Goal: Information Seeking & Learning: Learn about a topic

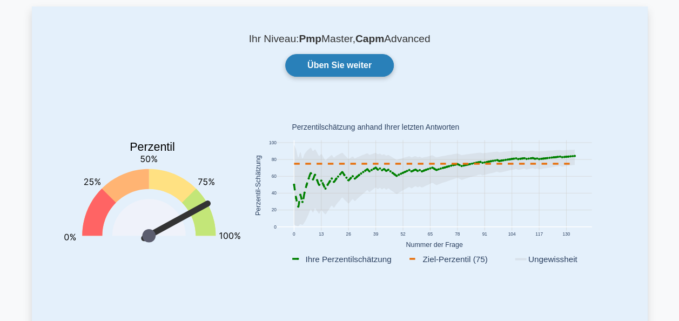
click at [333, 65] on link "Üben Sie weiter" at bounding box center [339, 65] width 109 height 23
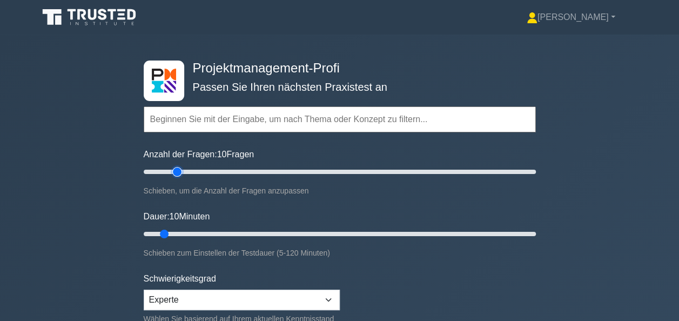
click at [177, 174] on input "Anzahl der Fragen: 10 Fragen" at bounding box center [340, 171] width 392 height 13
type input "25"
click at [187, 173] on input "Anzahl der Fragen: 25 Fragen" at bounding box center [340, 171] width 392 height 13
click at [212, 232] on input "Dauer: 10 Minuten" at bounding box center [340, 233] width 392 height 13
type input "30"
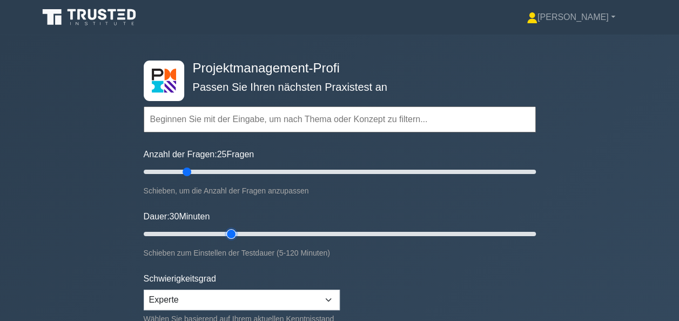
click at [226, 234] on input "Dauer: 30 Minuten" at bounding box center [340, 233] width 392 height 13
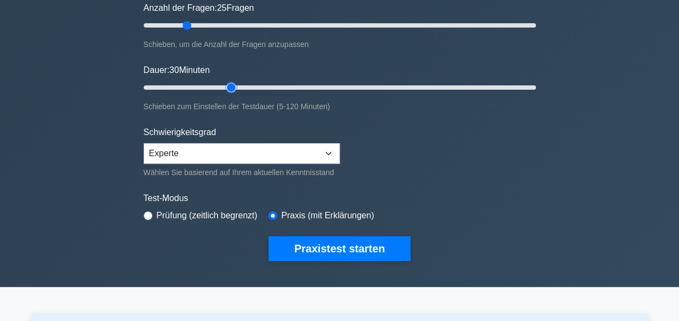
scroll to position [162, 0]
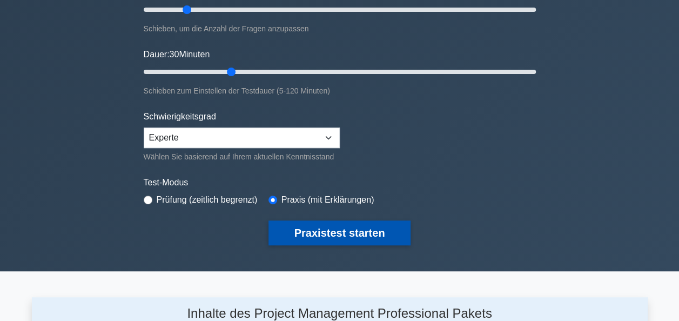
click at [346, 232] on button "Praxistest starten" at bounding box center [339, 232] width 143 height 25
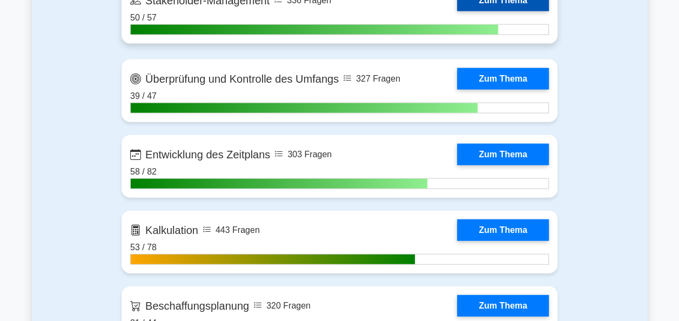
scroll to position [1296, 0]
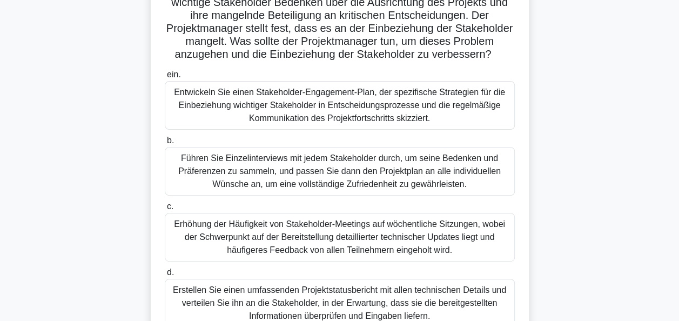
scroll to position [54, 0]
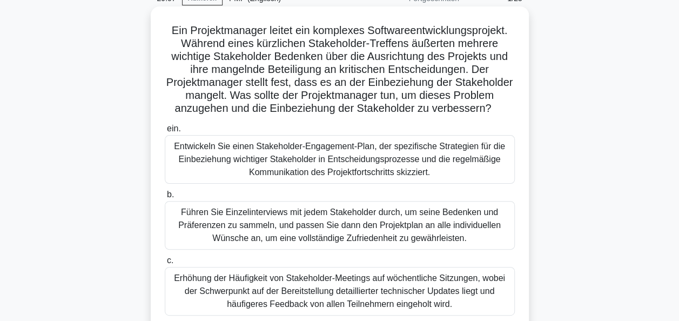
click at [305, 223] on div "Führen Sie Einzelinterviews mit jedem Stakeholder durch, um seine Bedenken und …" at bounding box center [340, 225] width 350 height 49
click at [165, 198] on input "b. Führen Sie Einzelinterviews mit jedem Stakeholder durch, um seine Bedenken u…" at bounding box center [165, 194] width 0 height 7
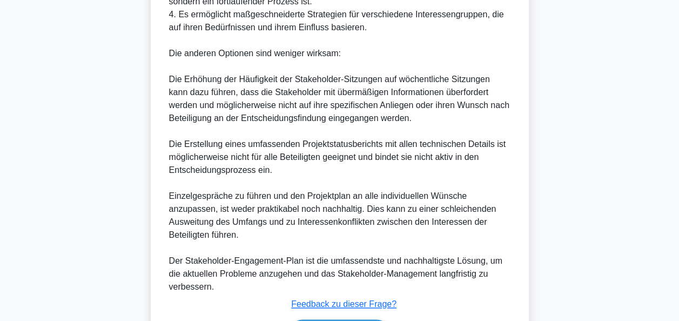
scroll to position [695, 0]
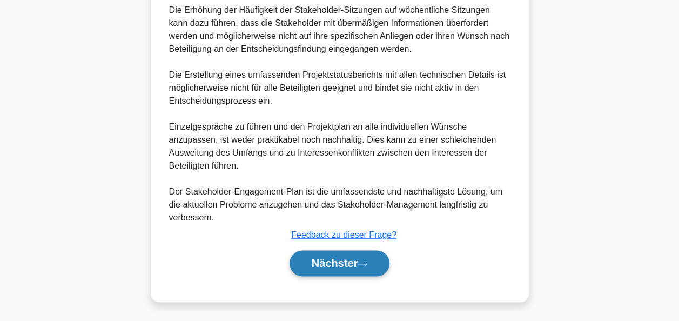
click at [340, 266] on font "Nächster" at bounding box center [335, 263] width 46 height 12
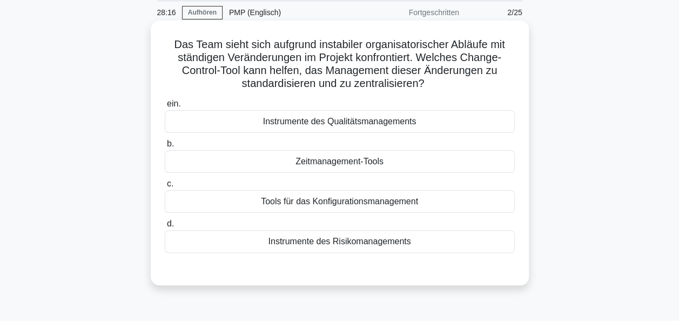
scroll to position [54, 0]
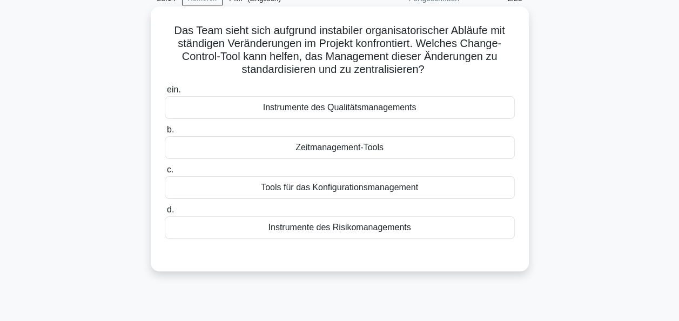
click at [354, 190] on div "Tools für das Konfigurationsmanagement" at bounding box center [340, 187] width 350 height 23
click at [165, 173] on input "c. Tools für das Konfigurationsmanagement" at bounding box center [165, 169] width 0 height 7
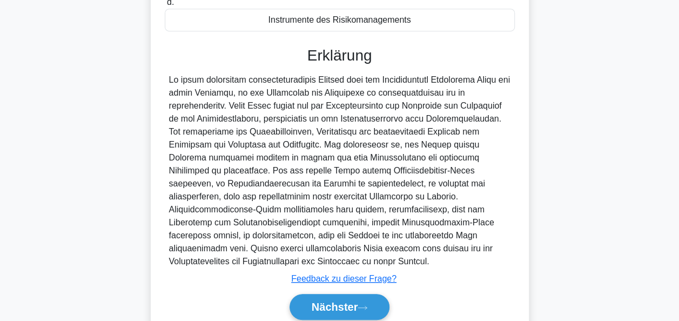
scroll to position [305, 0]
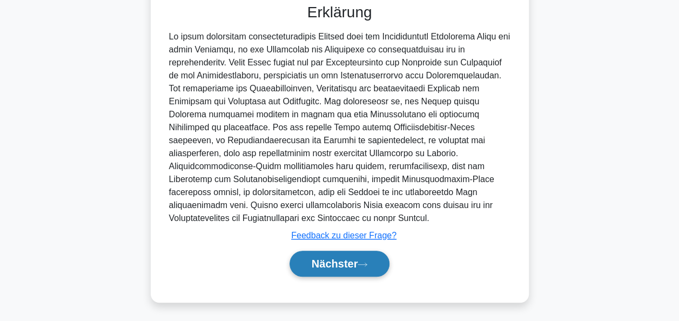
click at [350, 255] on button "Nächster" at bounding box center [340, 264] width 100 height 26
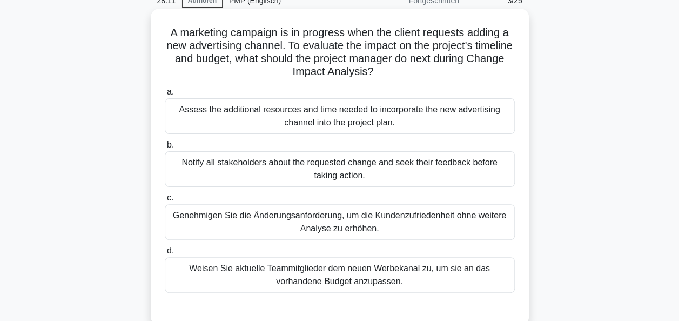
scroll to position [46, 0]
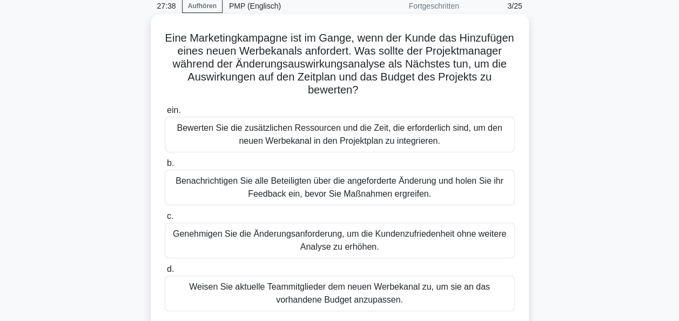
click at [318, 132] on div "Bewerten Sie die zusätzlichen Ressourcen und die Zeit, die erforderlich sind, u…" at bounding box center [340, 135] width 350 height 36
click at [165, 114] on input "ein. Bewerten Sie die zusätzlichen Ressourcen und die Zeit, die erforderlich si…" at bounding box center [165, 110] width 0 height 7
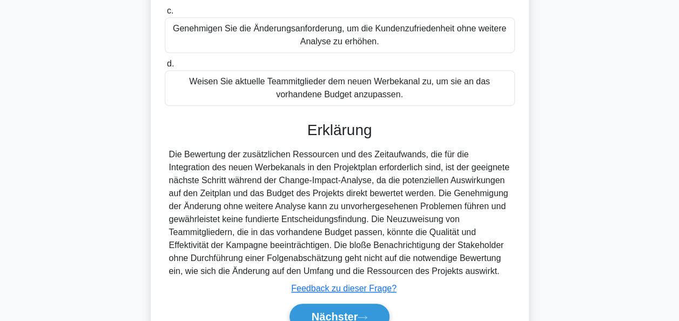
scroll to position [305, 0]
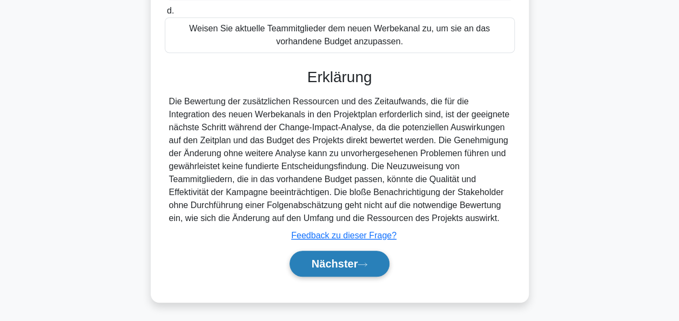
click at [326, 258] on font "Nächster" at bounding box center [335, 264] width 46 height 12
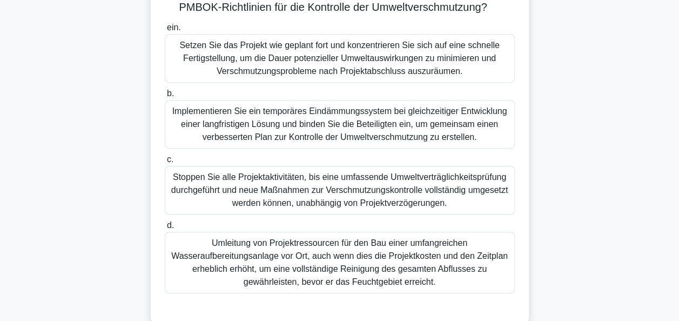
scroll to position [216, 0]
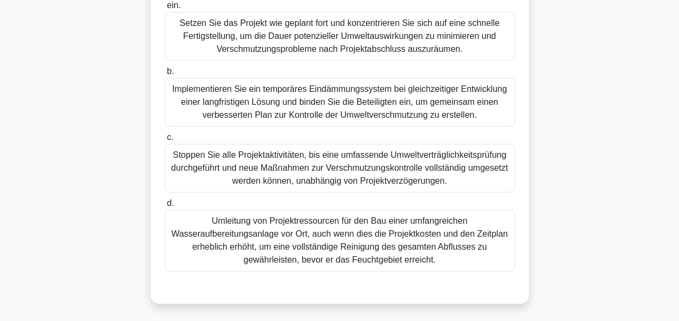
click at [338, 183] on div "Stoppen Sie alle Projektaktivitäten, bis eine umfassende Umweltverträglichkeits…" at bounding box center [340, 168] width 350 height 49
click at [165, 141] on input "c. Stoppen Sie alle Projektaktivitäten, bis eine umfassende Umweltverträglichke…" at bounding box center [165, 137] width 0 height 7
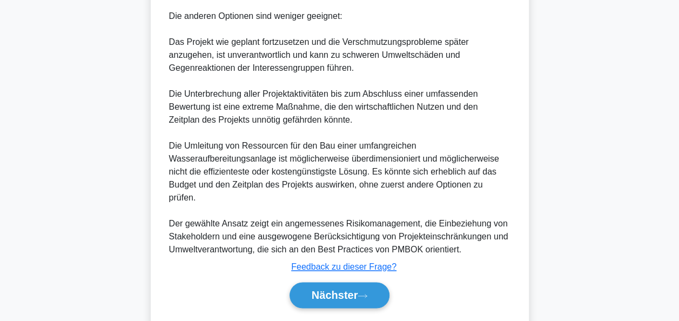
scroll to position [756, 0]
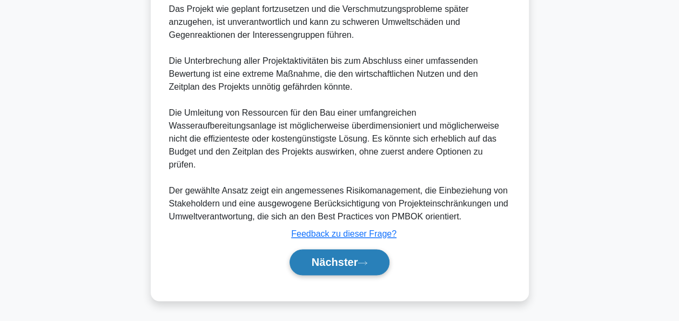
click at [338, 268] on font "Nächster" at bounding box center [335, 262] width 46 height 12
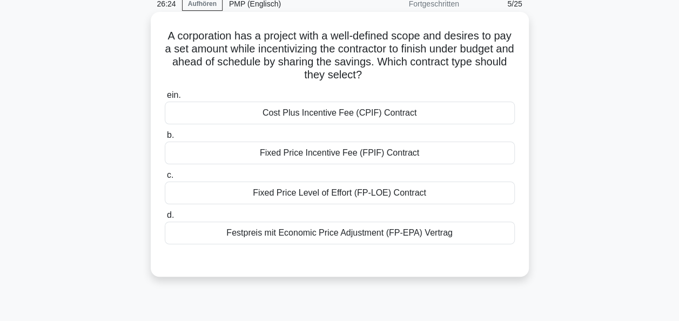
scroll to position [46, 0]
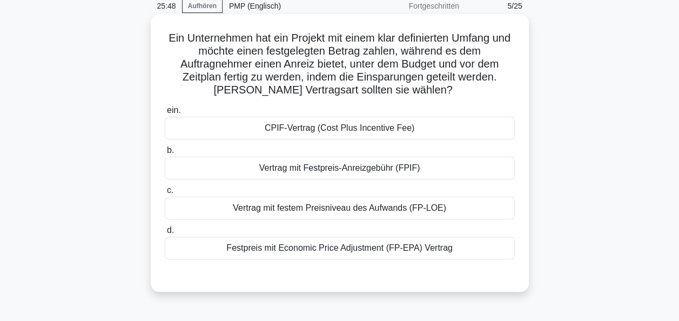
click at [366, 171] on div "Vertrag mit Festpreis-Anreizgebühr (FPIF)" at bounding box center [340, 168] width 350 height 23
click at [165, 154] on input "b. Vertrag mit Festpreis-Anreizgebühr (FPIF)" at bounding box center [165, 150] width 0 height 7
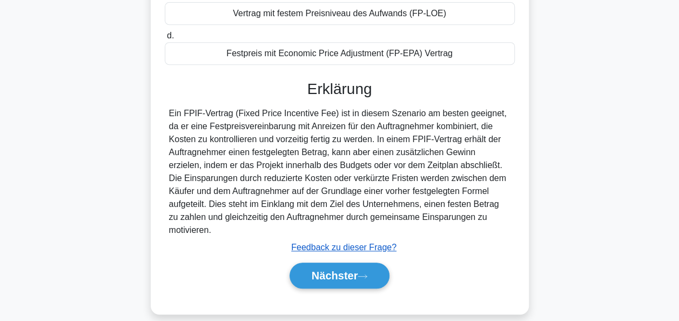
scroll to position [262, 0]
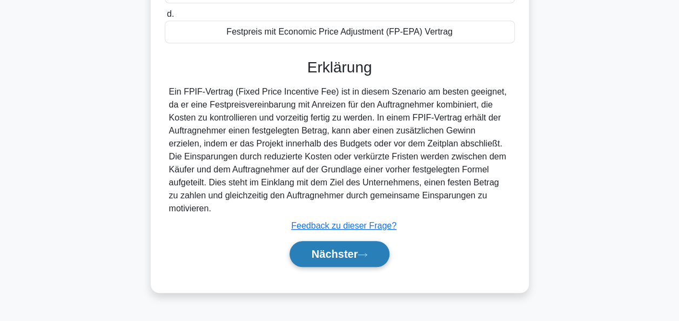
click at [360, 249] on button "Nächster" at bounding box center [340, 254] width 100 height 26
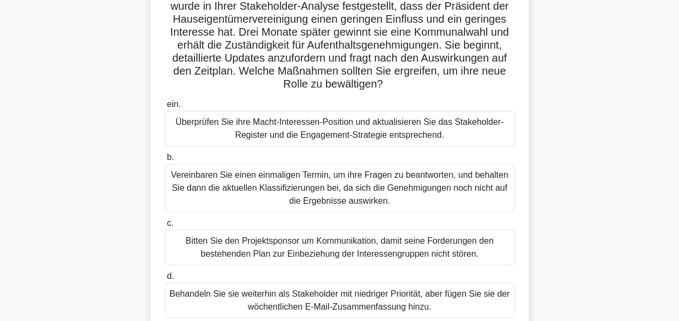
scroll to position [108, 0]
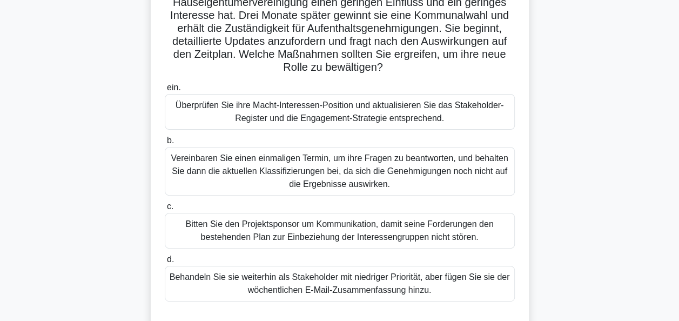
click at [339, 107] on div "Überprüfen Sie ihre Macht-Interessen-Position und aktualisieren Sie das Stakeho…" at bounding box center [340, 112] width 350 height 36
click at [165, 91] on input "ein. Überprüfen Sie ihre Macht-Interessen-Position und aktualisieren Sie das St…" at bounding box center [165, 87] width 0 height 7
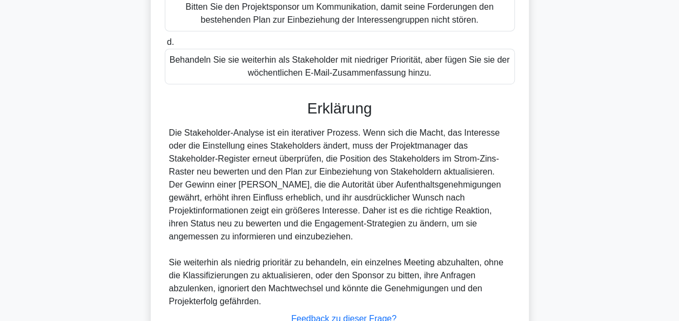
scroll to position [408, 0]
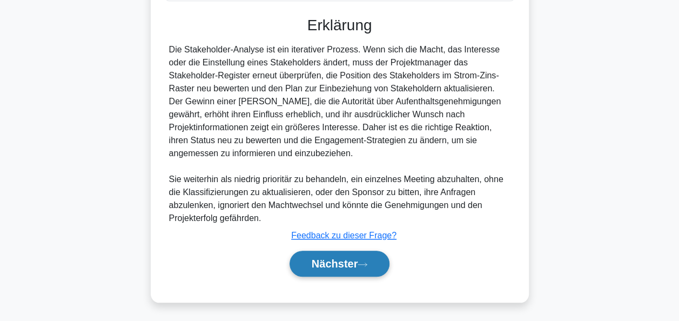
click at [333, 258] on font "Nächster" at bounding box center [335, 264] width 46 height 12
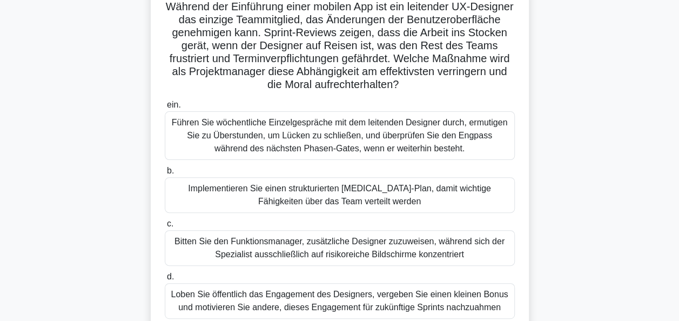
scroll to position [100, 0]
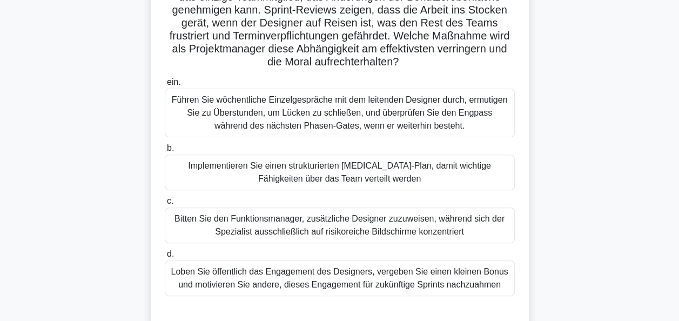
click at [407, 174] on div "Implementieren Sie einen strukturierten Cross-Training-Plan, damit wichtige Fäh…" at bounding box center [340, 172] width 350 height 36
click at [165, 152] on input "b. Implementieren Sie einen strukturierten Cross-Training-Plan, damit wichtige …" at bounding box center [165, 148] width 0 height 7
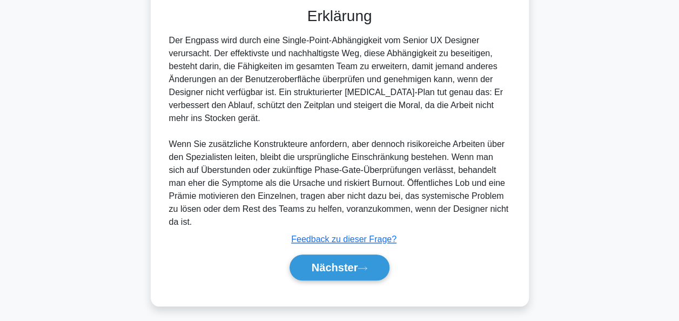
scroll to position [408, 0]
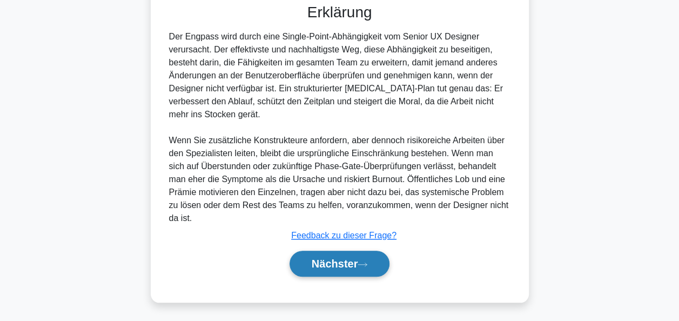
click at [369, 263] on button "Nächster" at bounding box center [340, 264] width 100 height 26
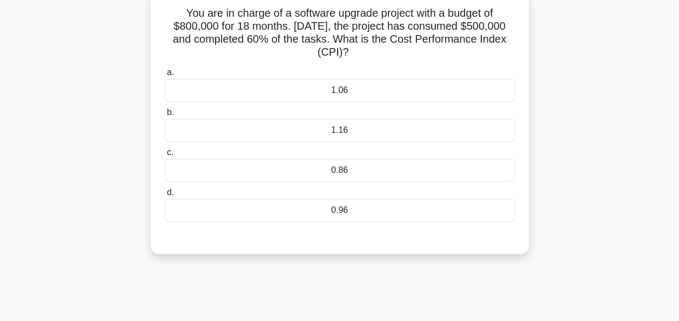
scroll to position [46, 0]
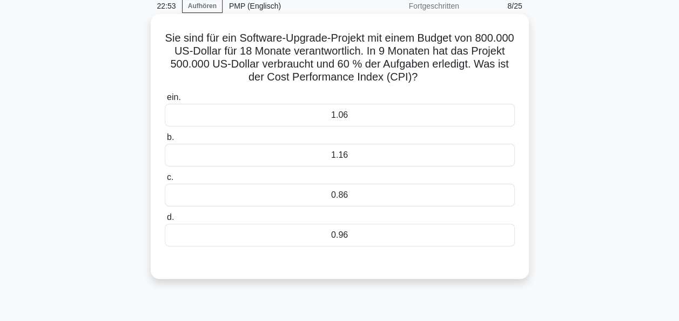
click at [257, 233] on div "0.96" at bounding box center [340, 235] width 350 height 23
click at [165, 221] on input "d. 0.96" at bounding box center [165, 217] width 0 height 7
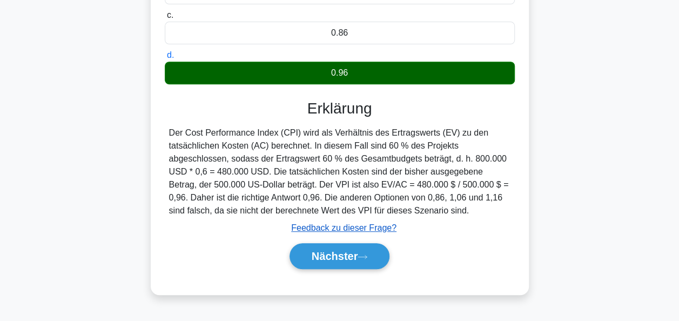
scroll to position [262, 0]
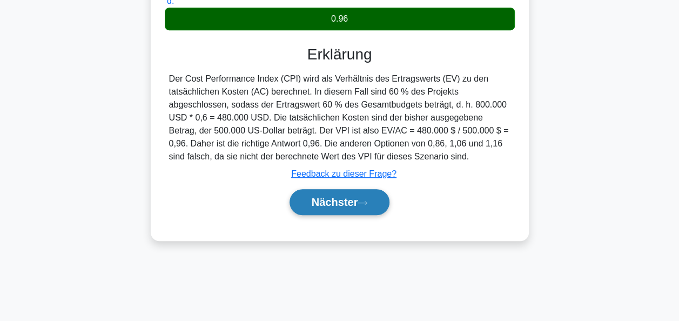
click at [355, 205] on font "Nächster" at bounding box center [335, 202] width 46 height 12
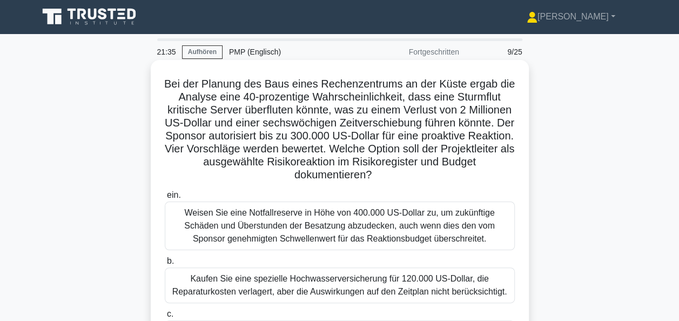
scroll to position [0, 0]
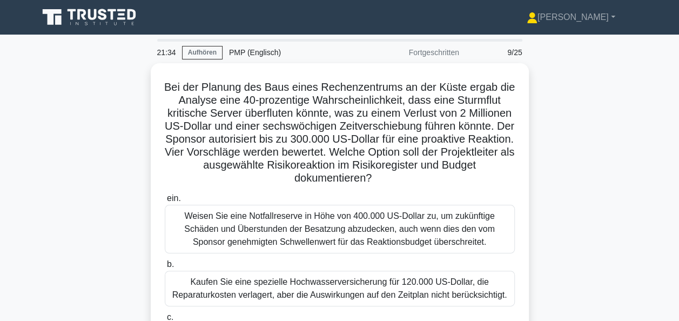
drag, startPoint x: 420, startPoint y: 167, endPoint x: 641, endPoint y: 284, distance: 249.6
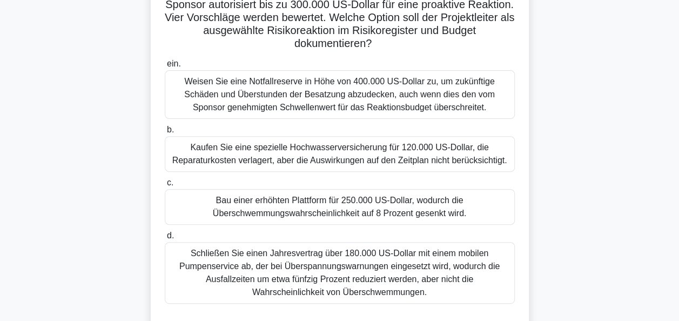
scroll to position [108, 0]
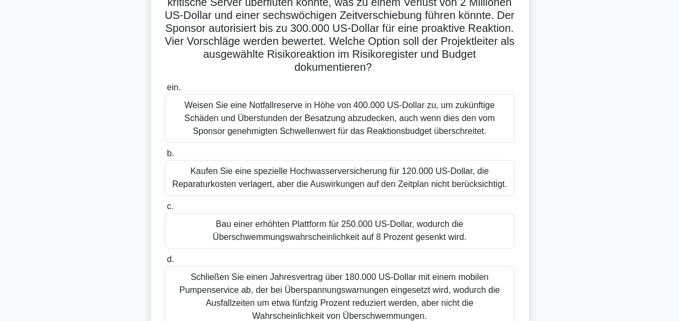
click at [348, 120] on div "Weisen Sie eine Notfallreserve in Höhe von 400.000 US-Dollar zu, um zukünftige …" at bounding box center [340, 118] width 350 height 49
click at [165, 91] on input "ein. Weisen Sie eine Notfallreserve in Höhe von 400.000 US-Dollar zu, um zukünf…" at bounding box center [165, 87] width 0 height 7
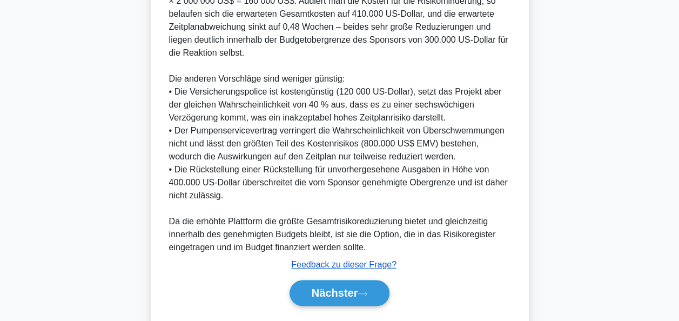
scroll to position [591, 0]
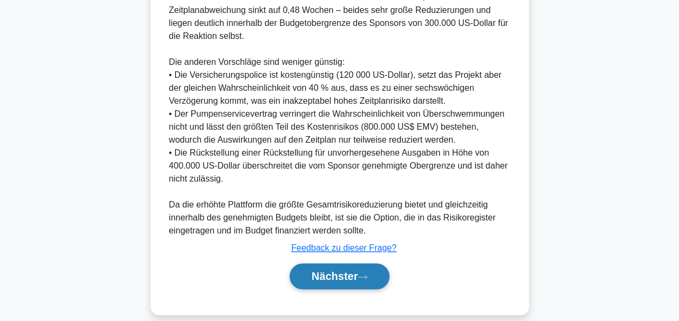
click at [341, 263] on button "Nächster" at bounding box center [340, 276] width 100 height 26
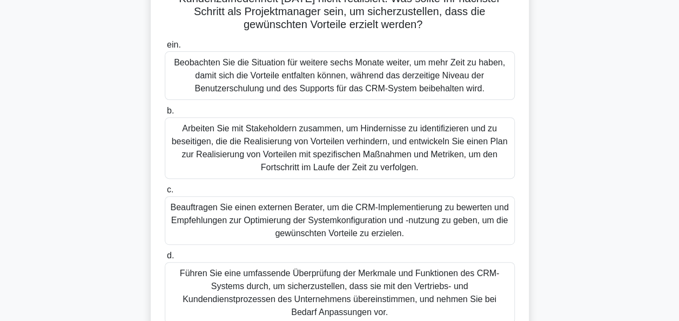
scroll to position [154, 0]
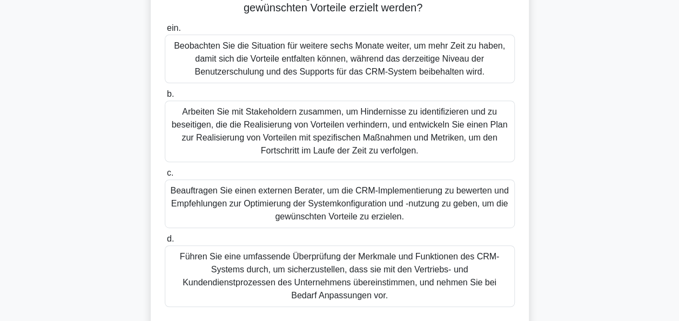
click at [340, 137] on div "Arbeiten Sie mit Stakeholdern zusammen, um Hindernisse zu identifizieren und zu…" at bounding box center [340, 131] width 350 height 62
click at [165, 98] on input "b. Arbeiten Sie mit Stakeholdern zusammen, um Hindernisse zu identifizieren und…" at bounding box center [165, 94] width 0 height 7
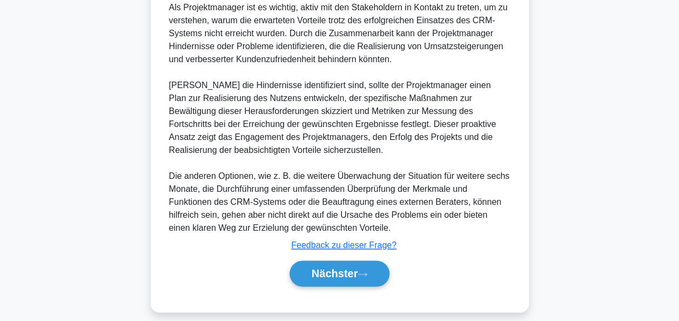
scroll to position [577, 0]
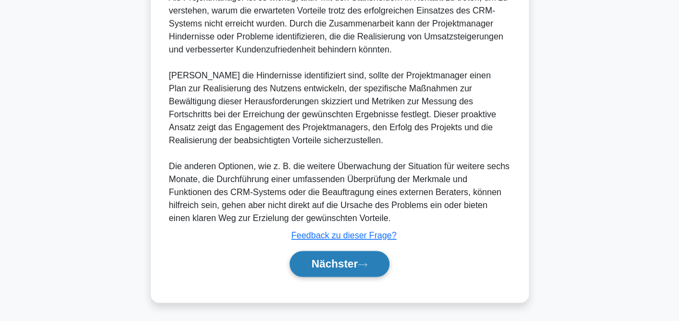
click at [338, 258] on font "Nächster" at bounding box center [335, 264] width 46 height 12
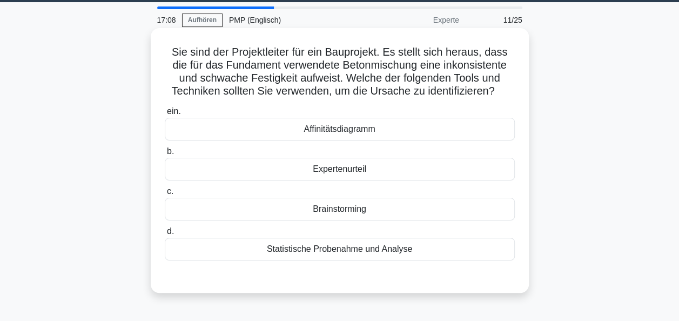
scroll to position [54, 0]
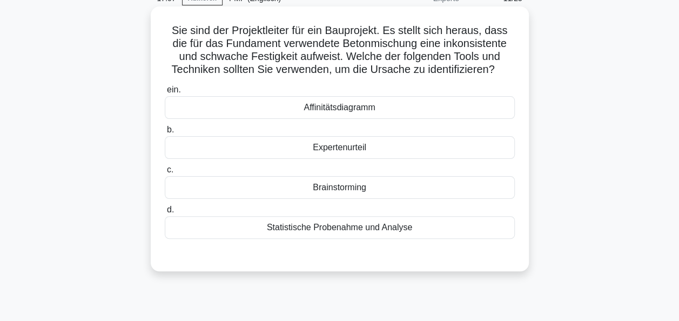
click at [346, 225] on div "Statistische Probenahme und Analyse" at bounding box center [340, 227] width 350 height 23
click at [165, 213] on input "d. Statistische Probenahme und Analyse" at bounding box center [165, 209] width 0 height 7
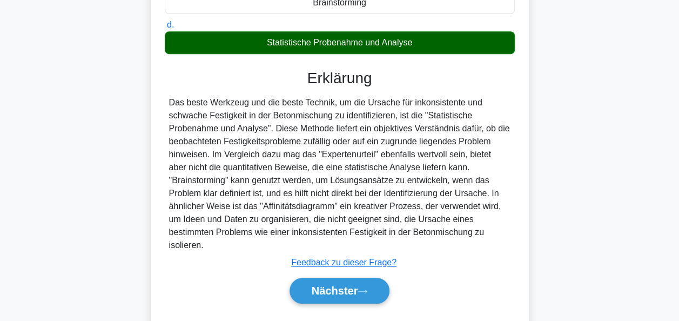
scroll to position [262, 0]
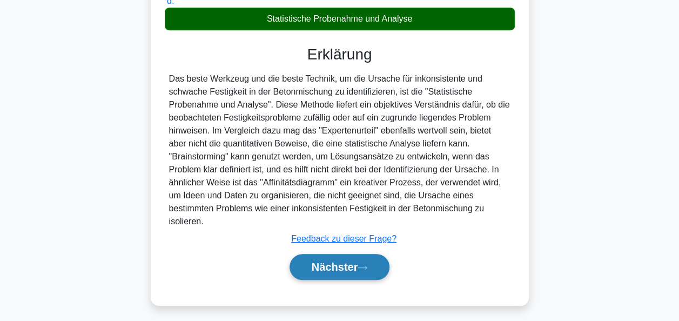
click at [342, 261] on font "Nächster" at bounding box center [335, 267] width 46 height 12
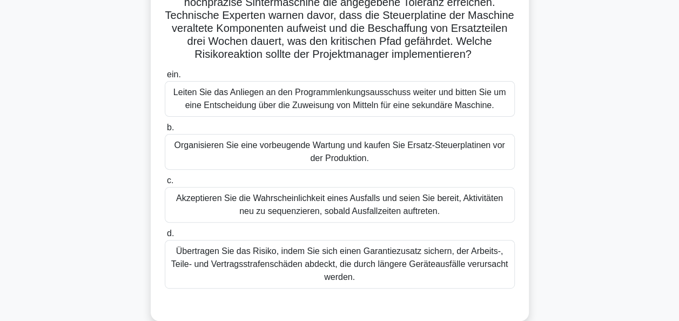
scroll to position [54, 0]
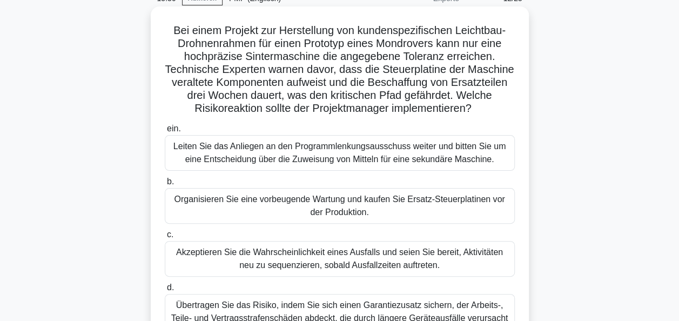
click at [379, 206] on div "Organisieren Sie eine vorbeugende Wartung und kaufen Sie Ersatz-Steuerplatinen …" at bounding box center [340, 206] width 350 height 36
click at [165, 185] on input "b. Organisieren Sie eine vorbeugende Wartung und kaufen Sie Ersatz-Steuerplatin…" at bounding box center [165, 181] width 0 height 7
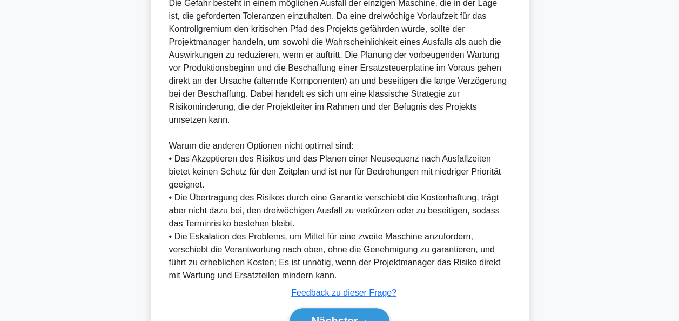
scroll to position [486, 0]
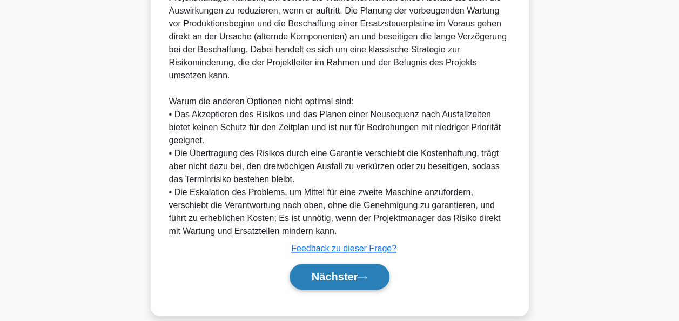
click at [361, 273] on button "Nächster" at bounding box center [340, 277] width 100 height 26
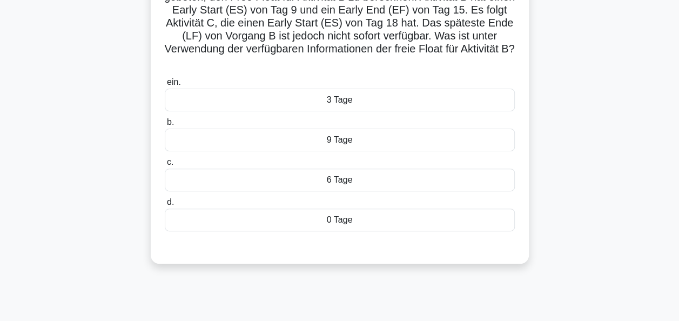
scroll to position [46, 0]
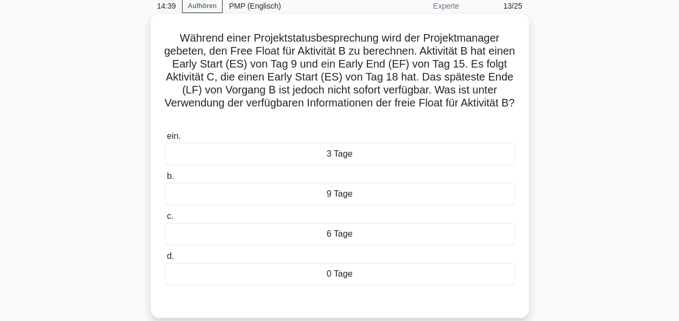
click at [348, 158] on div "3 Tage" at bounding box center [340, 154] width 350 height 23
click at [165, 140] on input "ein. 3 Tage" at bounding box center [165, 136] width 0 height 7
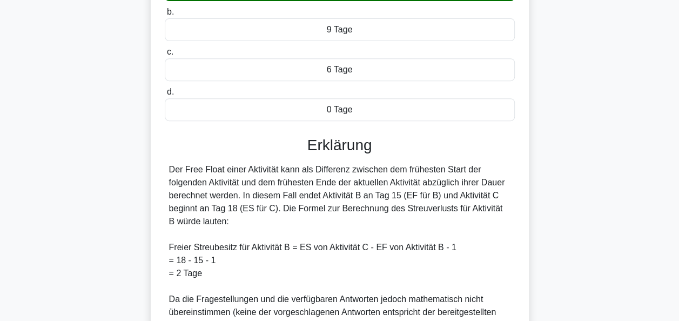
scroll to position [371, 0]
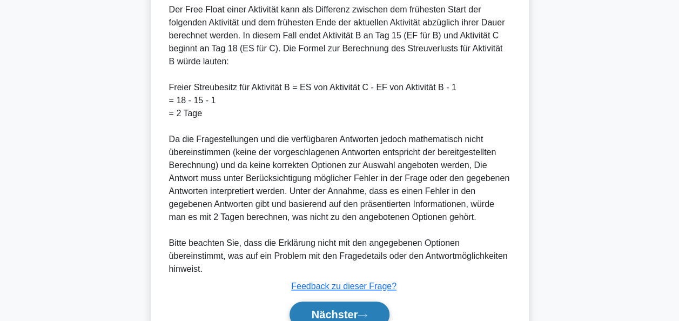
click at [348, 305] on button "Nächster" at bounding box center [340, 314] width 100 height 26
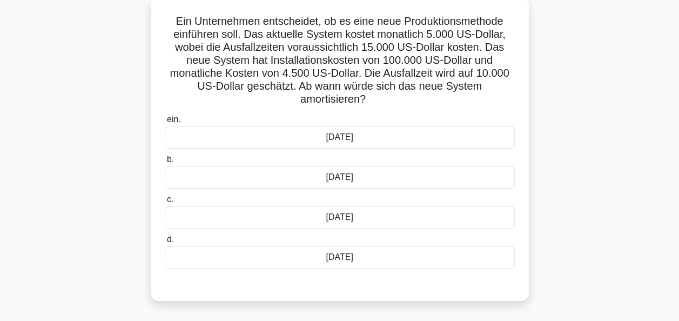
scroll to position [46, 0]
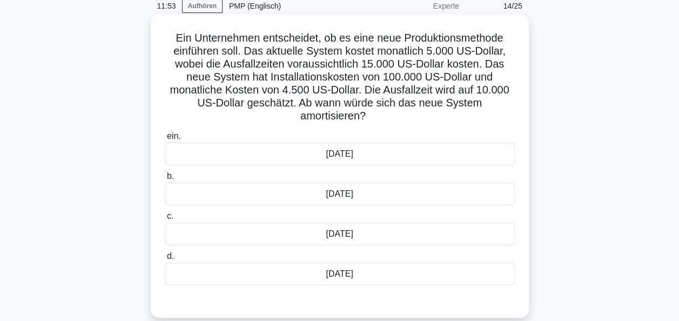
click at [332, 154] on div "Nach 19 Monaten" at bounding box center [340, 154] width 350 height 23
click at [165, 140] on input "ein. Nach 19 Monaten" at bounding box center [165, 136] width 0 height 7
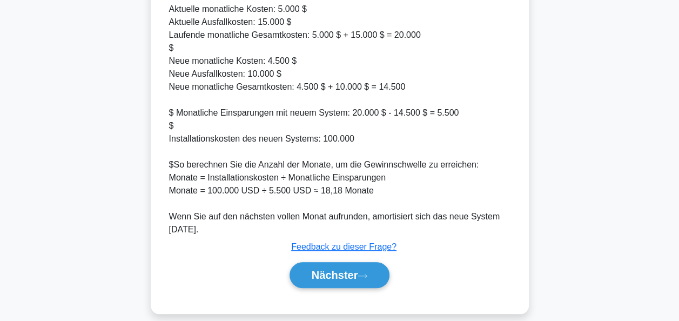
scroll to position [425, 0]
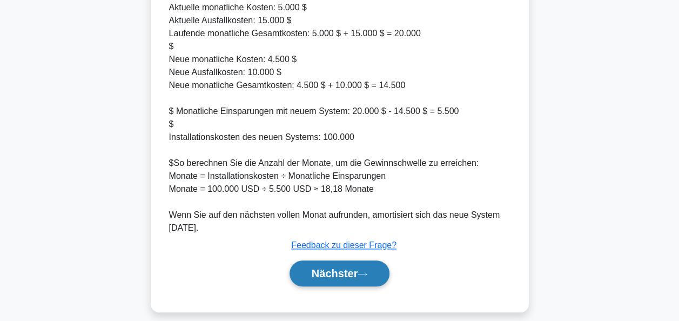
click at [352, 265] on button "Nächster" at bounding box center [340, 273] width 100 height 26
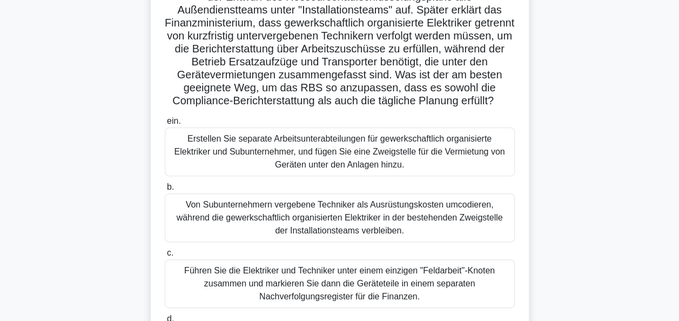
scroll to position [154, 0]
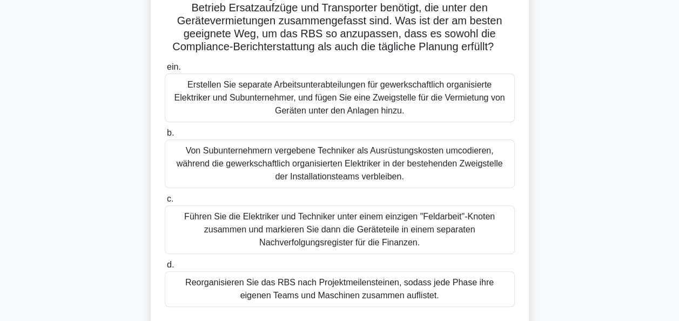
click at [314, 288] on div "Reorganisieren Sie das RBS nach Projektmeilensteinen, sodass jede Phase ihre ei…" at bounding box center [340, 289] width 350 height 36
click at [165, 268] on input "d. Reorganisieren Sie das RBS nach Projektmeilensteinen, sodass jede Phase ihre…" at bounding box center [165, 264] width 0 height 7
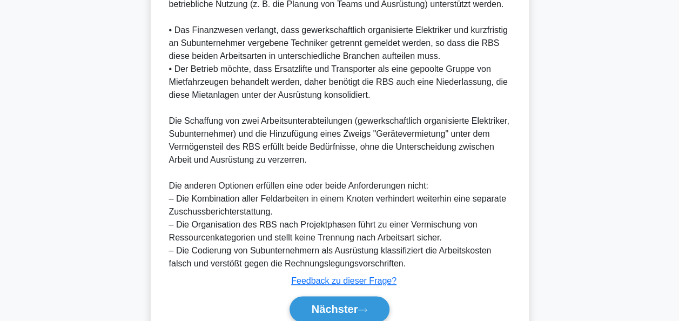
scroll to position [578, 0]
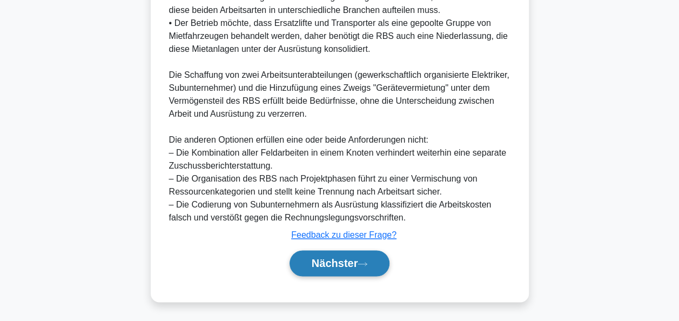
click at [344, 265] on font "Nächster" at bounding box center [335, 263] width 46 height 12
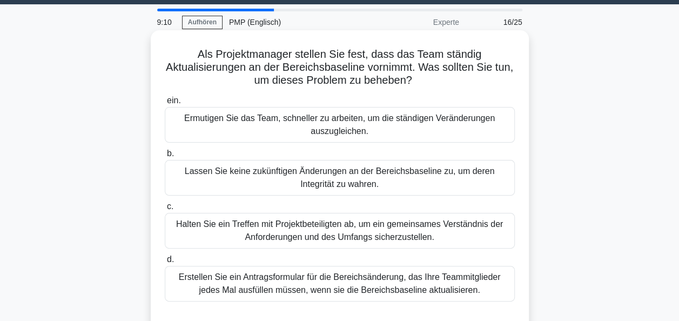
scroll to position [54, 0]
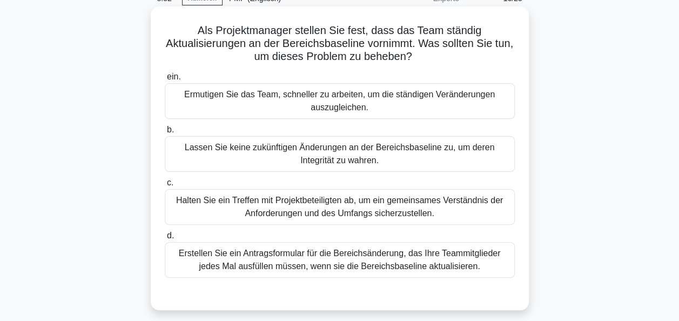
click at [375, 202] on div "Halten Sie ein Treffen mit Projektbeteiligten ab, um ein gemeinsames Verständni…" at bounding box center [340, 207] width 350 height 36
click at [165, 186] on input "c. Halten Sie ein Treffen mit Projektbeteiligten ab, um ein gemeinsames Verstän…" at bounding box center [165, 182] width 0 height 7
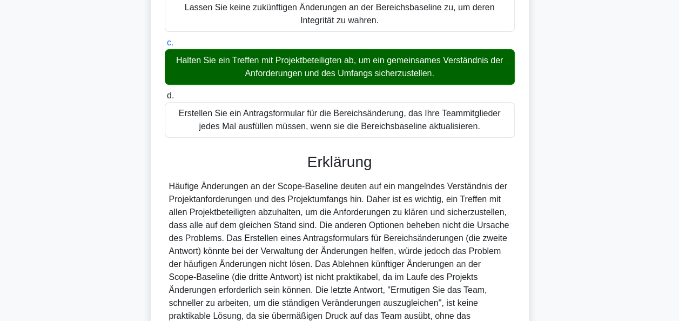
scroll to position [292, 0]
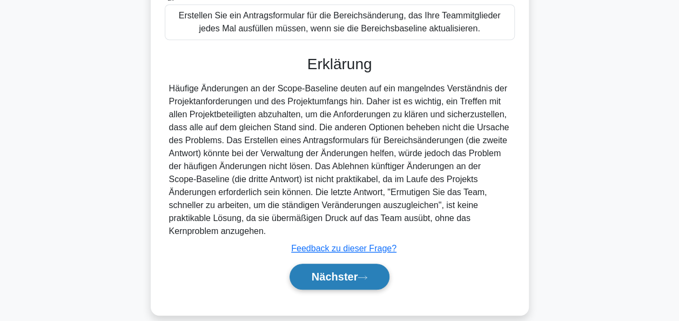
click at [364, 264] on button "Nächster" at bounding box center [340, 277] width 100 height 26
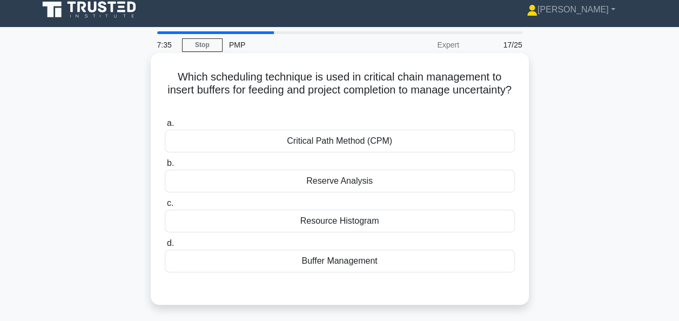
scroll to position [0, 0]
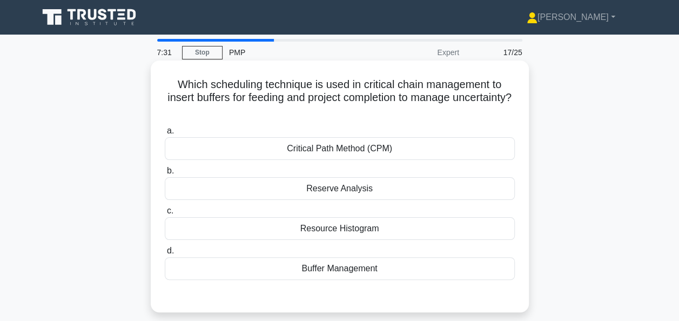
click at [355, 274] on div "Buffer Management" at bounding box center [340, 268] width 350 height 23
click at [165, 254] on input "d. Buffer Management" at bounding box center [165, 250] width 0 height 7
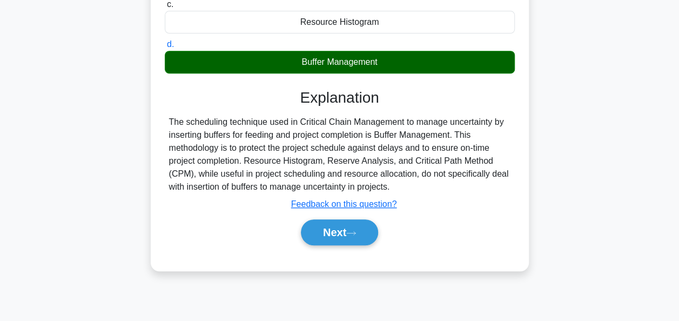
scroll to position [262, 0]
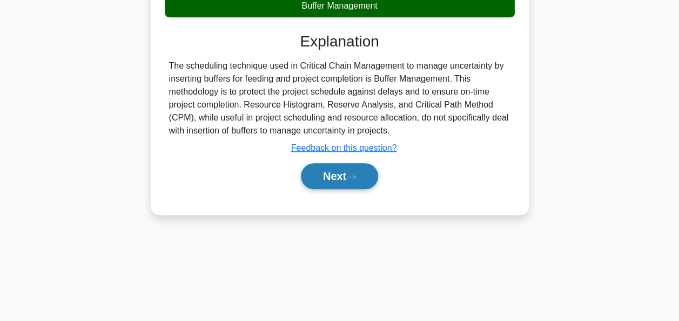
click at [362, 185] on button "Next" at bounding box center [339, 176] width 77 height 26
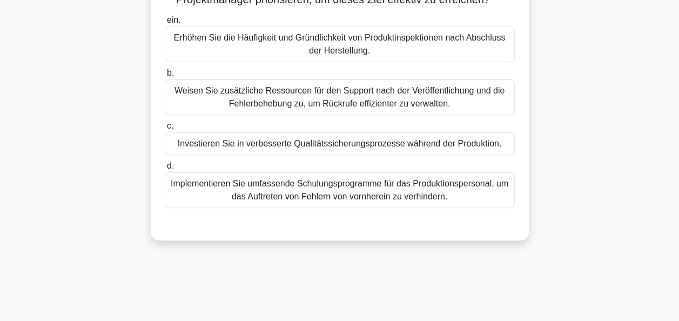
scroll to position [154, 0]
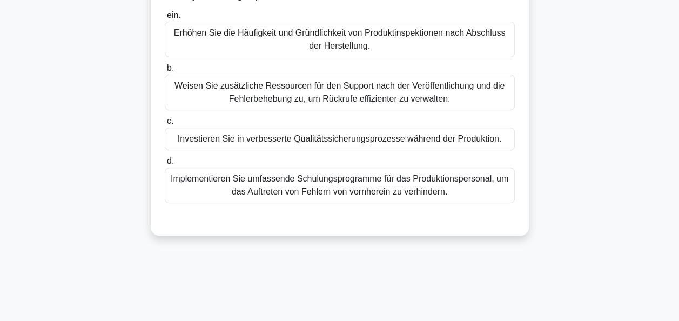
click at [342, 150] on div "Investieren Sie in verbesserte Qualitätssicherungsprozesse während der Produkti…" at bounding box center [340, 138] width 350 height 23
click at [165, 125] on input "c. Investieren Sie in verbesserte Qualitätssicherungsprozesse während der Produ…" at bounding box center [165, 121] width 0 height 7
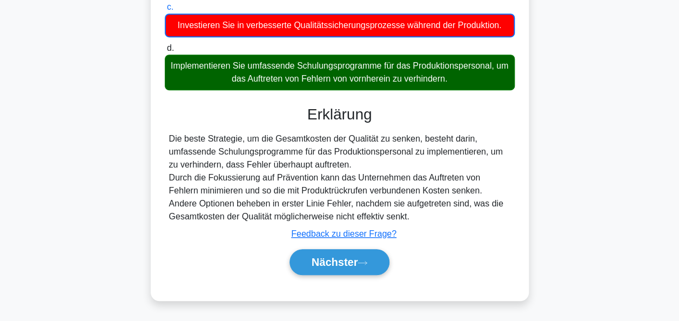
scroll to position [280, 0]
click at [345, 257] on font "Nächster" at bounding box center [335, 262] width 46 height 12
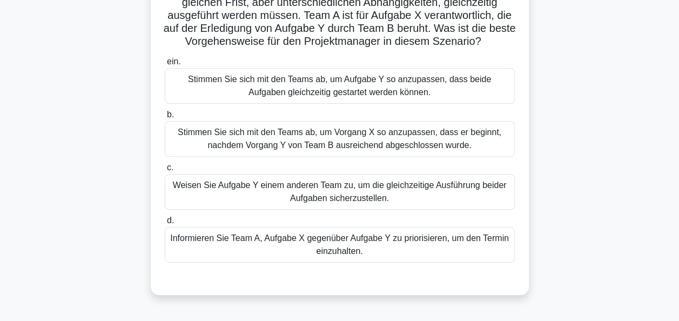
scroll to position [54, 0]
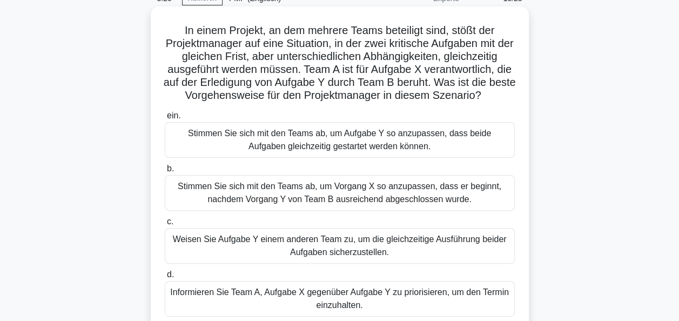
click at [340, 194] on div "Stimmen Sie sich mit den Teams ab, um Vorgang X so anzupassen, dass er beginnt,…" at bounding box center [340, 193] width 350 height 36
click at [165, 172] on input "b. Stimmen Sie sich mit den Teams ab, um Vorgang X so anzupassen, dass er begin…" at bounding box center [165, 168] width 0 height 7
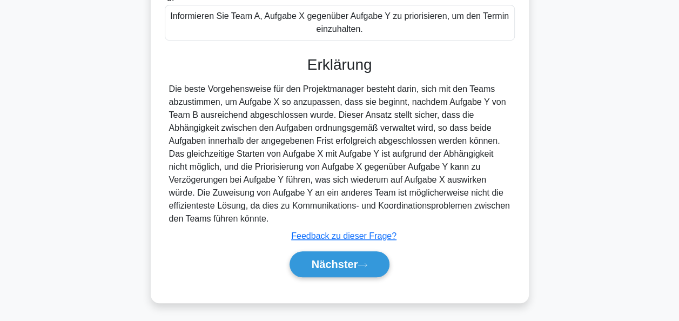
scroll to position [331, 0]
click at [337, 258] on font "Nächster" at bounding box center [335, 264] width 46 height 12
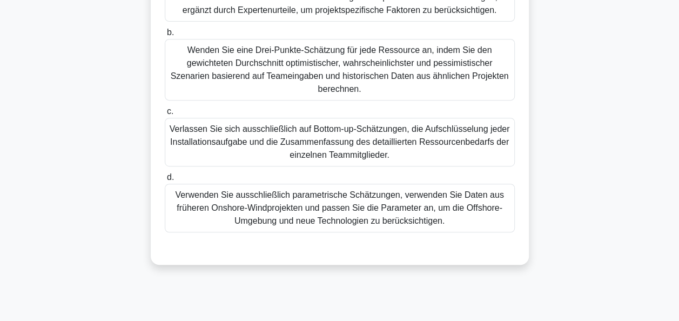
scroll to position [162, 0]
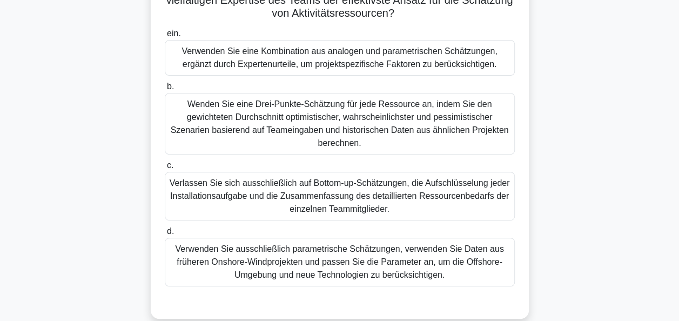
click at [327, 130] on div "Wenden Sie eine Drei-Punkte-Schätzung für jede Ressource an, indem Sie den gewi…" at bounding box center [340, 124] width 350 height 62
click at [165, 90] on input "b. Wenden Sie eine Drei-Punkte-Schätzung für jede Ressource an, indem Sie den g…" at bounding box center [165, 86] width 0 height 7
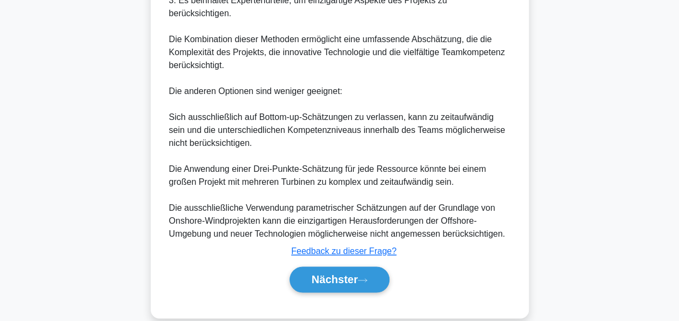
scroll to position [604, 0]
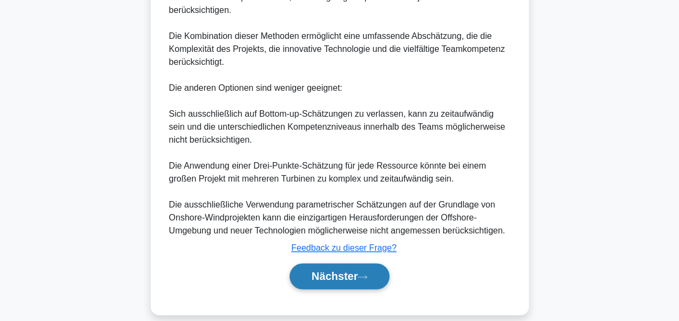
click at [322, 270] on font "Nächster" at bounding box center [335, 276] width 46 height 12
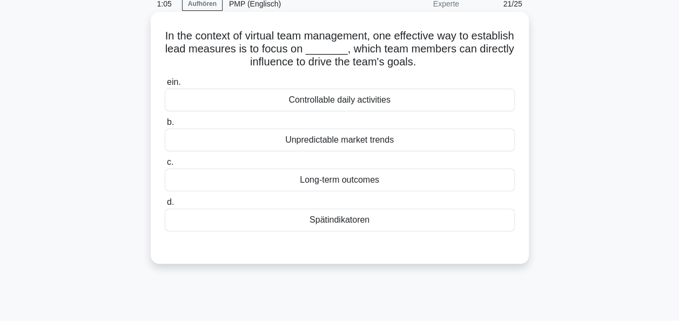
scroll to position [0, 0]
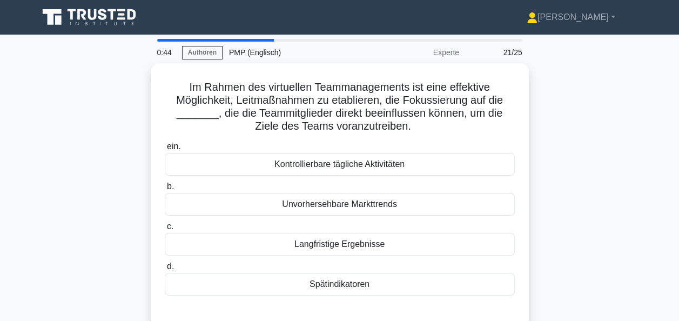
drag, startPoint x: 573, startPoint y: 160, endPoint x: 657, endPoint y: 208, distance: 96.7
click at [590, 165] on div "Im Rahmen des virtuellen Teammanagements ist eine effektive Möglichkeit, Leitma…" at bounding box center [340, 202] width 616 height 278
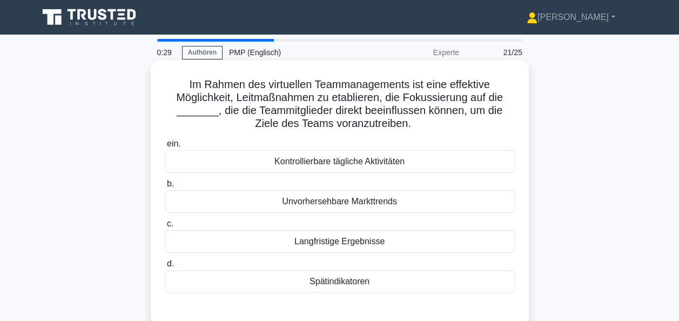
click at [352, 248] on div "Langfristige Ergebnisse" at bounding box center [340, 241] width 350 height 23
drag, startPoint x: 352, startPoint y: 248, endPoint x: 387, endPoint y: 244, distance: 35.3
click at [386, 245] on div "Langfristige Ergebnisse" at bounding box center [340, 241] width 350 height 23
click at [165, 227] on input "c. Langfristige Ergebnisse" at bounding box center [165, 223] width 0 height 7
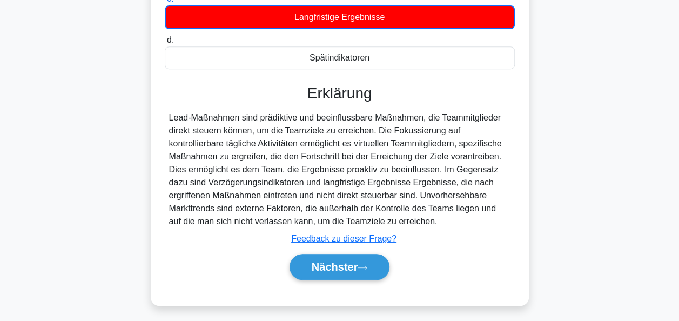
scroll to position [262, 0]
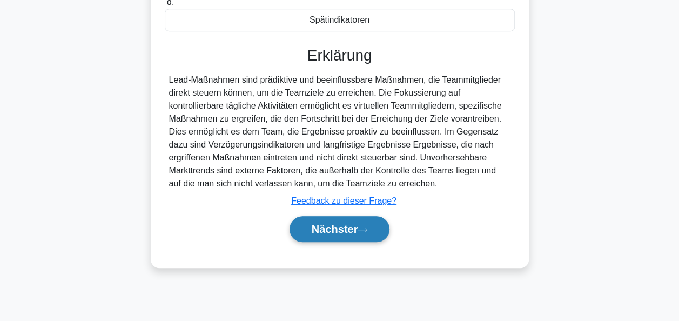
click at [354, 228] on font "Nächster" at bounding box center [335, 229] width 46 height 12
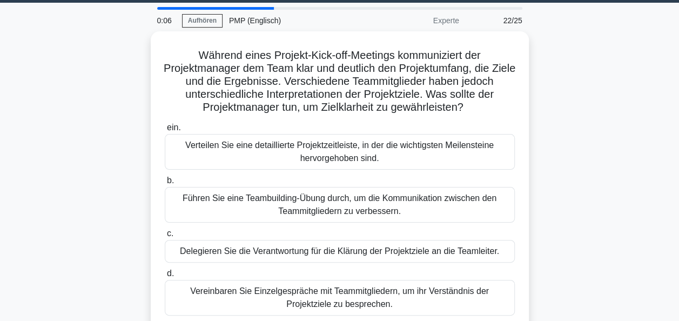
scroll to position [54, 0]
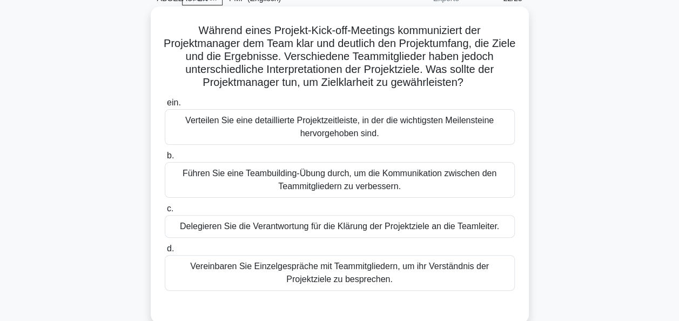
click at [350, 270] on div "Vereinbaren Sie Einzelgespräche mit Teammitgliedern, um ihr Verständnis der Pro…" at bounding box center [340, 273] width 350 height 36
click at [165, 252] on input "d. Vereinbaren Sie Einzelgespräche mit Teammitgliedern, um ihr Verständnis der …" at bounding box center [165, 248] width 0 height 7
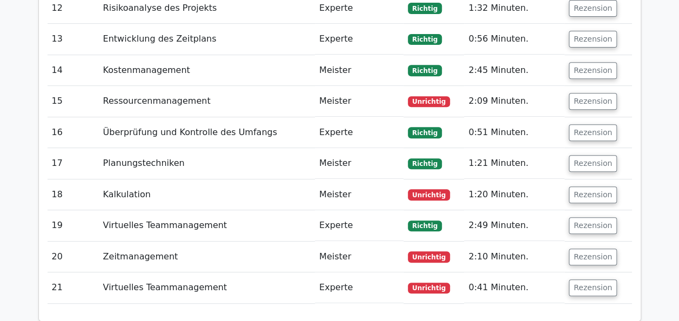
scroll to position [2214, 0]
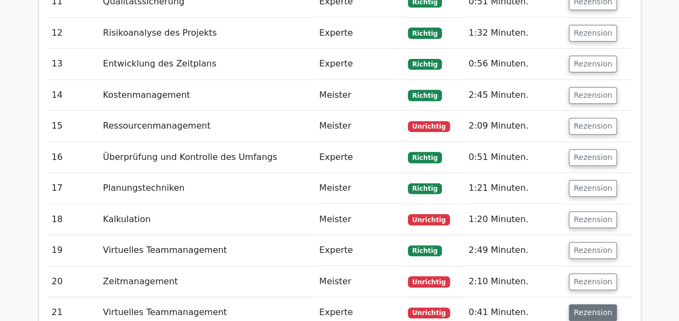
click at [586, 304] on button "Rezension" at bounding box center [593, 312] width 48 height 17
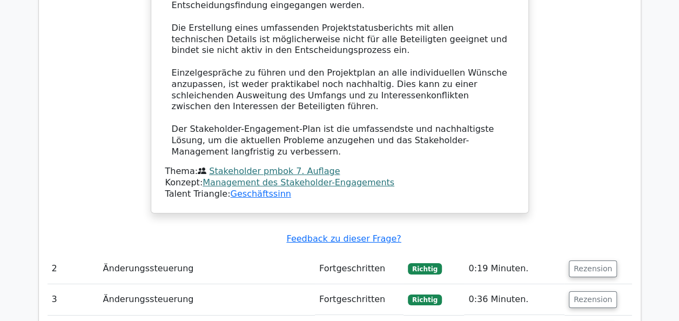
scroll to position [1728, 0]
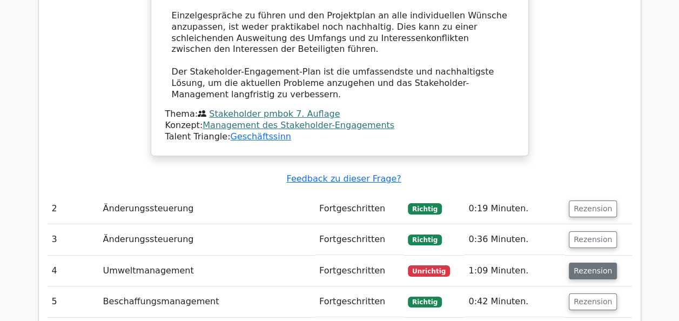
click at [596, 262] on button "Rezension" at bounding box center [593, 270] width 48 height 17
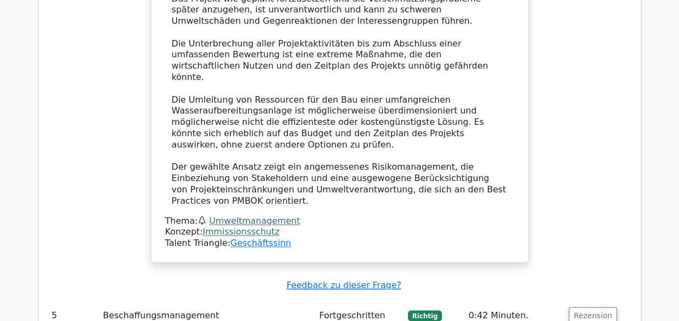
scroll to position [2755, 0]
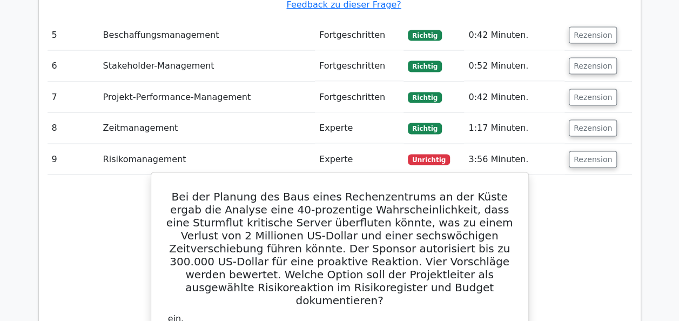
scroll to position [2917, 0]
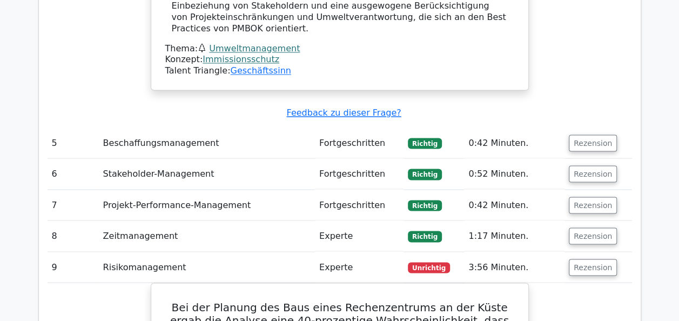
click at [256, 158] on td "Stakeholder-Management" at bounding box center [207, 173] width 216 height 31
